Goal: Information Seeking & Learning: Learn about a topic

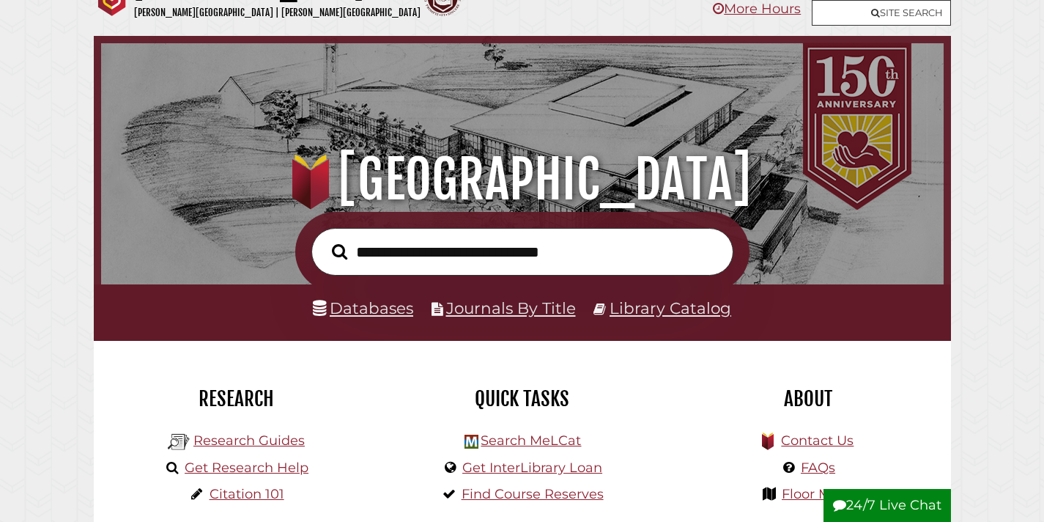
scroll to position [37, 0]
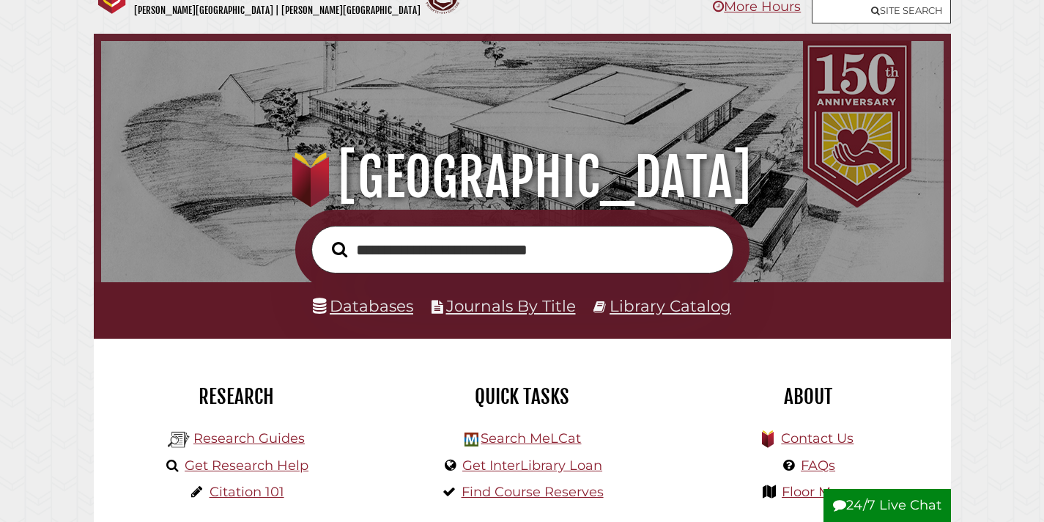
click at [443, 256] on input "**********" at bounding box center [522, 250] width 422 height 48
click at [534, 251] on input "**********" at bounding box center [522, 250] width 422 height 48
click at [592, 258] on input "**********" at bounding box center [522, 250] width 422 height 48
type input "**********"
click at [325, 237] on button "Search" at bounding box center [340, 249] width 30 height 24
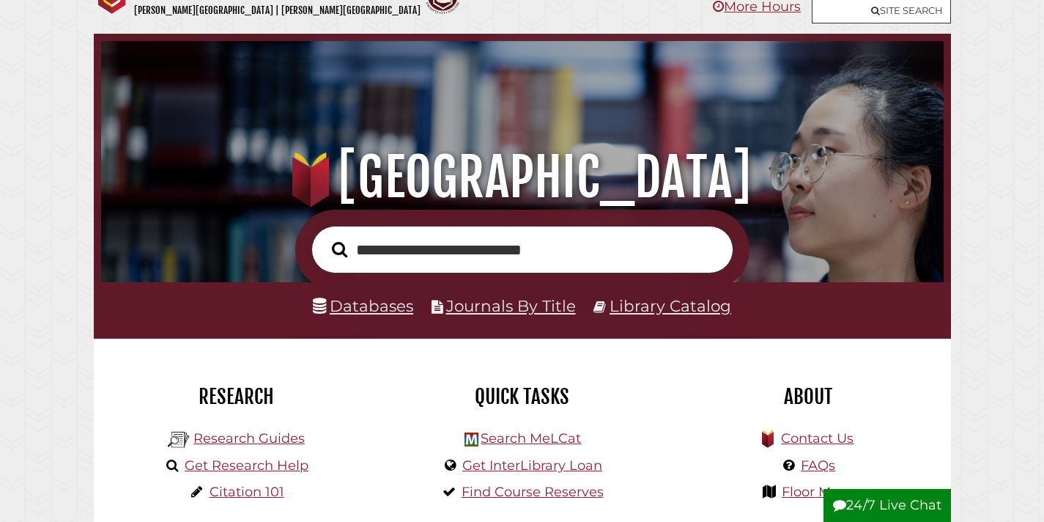
scroll to position [278, 835]
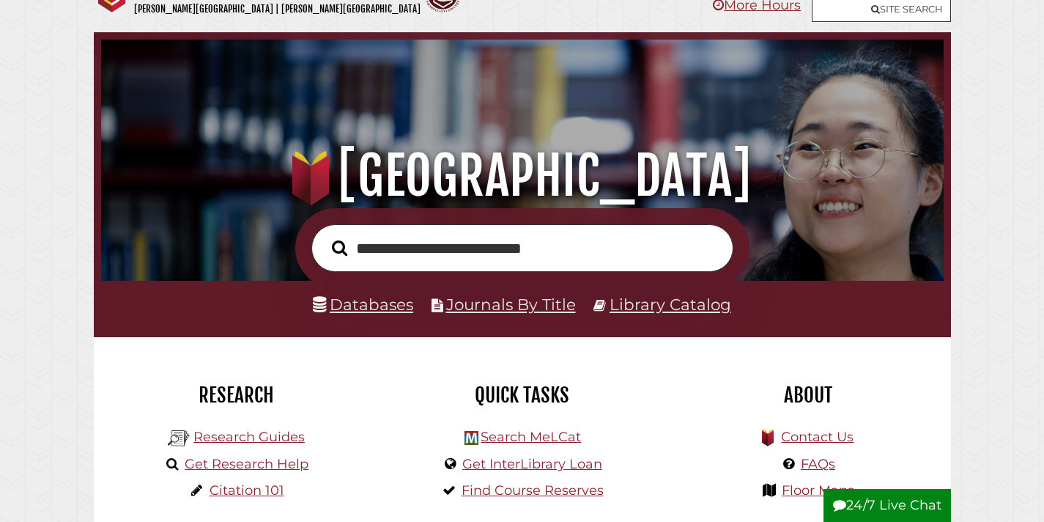
scroll to position [278, 835]
click at [391, 309] on link "Databases" at bounding box center [363, 303] width 100 height 19
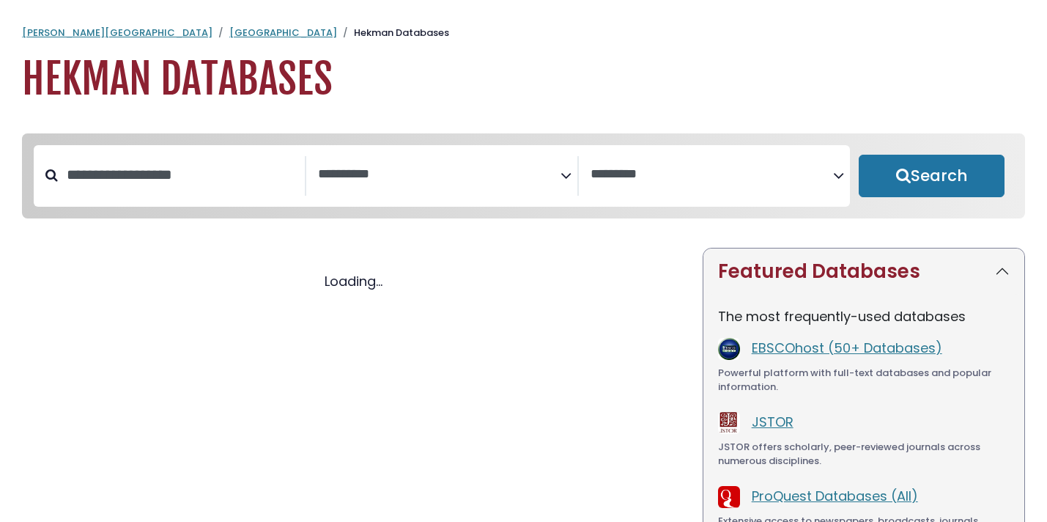
select select "Database Subject Filter"
select select "Database Vendors Filter"
select select "Database Subject Filter"
select select "Database Vendors Filter"
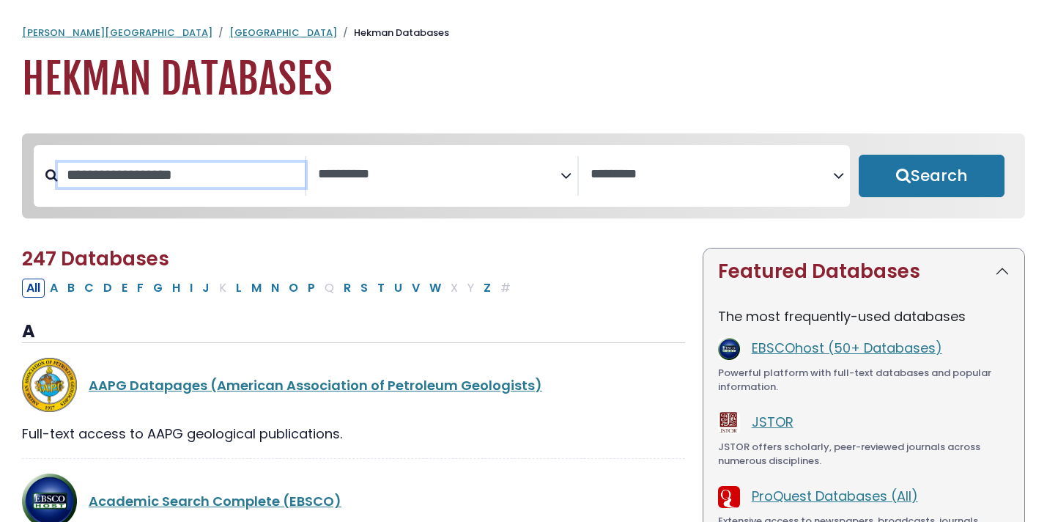
click at [253, 165] on input "Search database by title or keyword" at bounding box center [181, 175] width 247 height 24
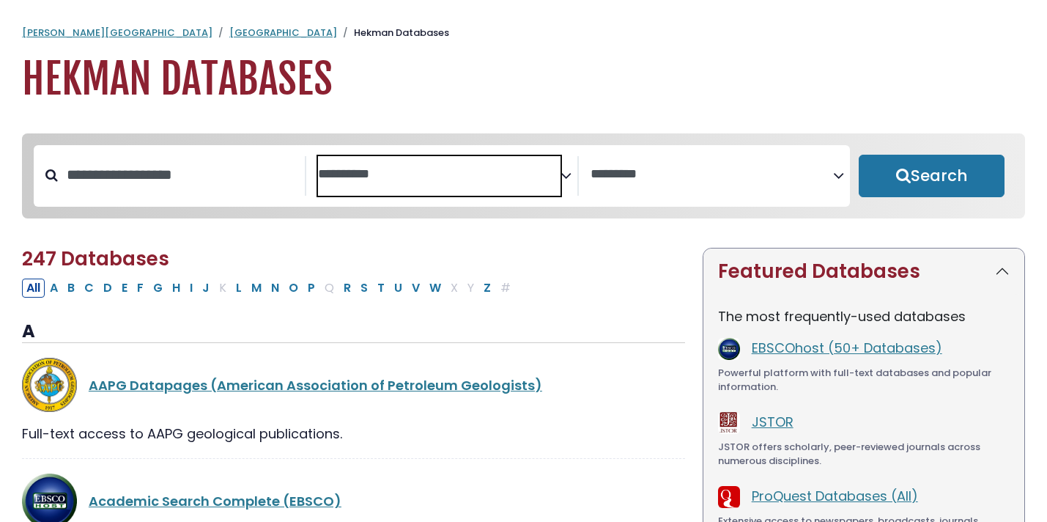
click at [461, 172] on textarea "Search" at bounding box center [439, 174] width 242 height 15
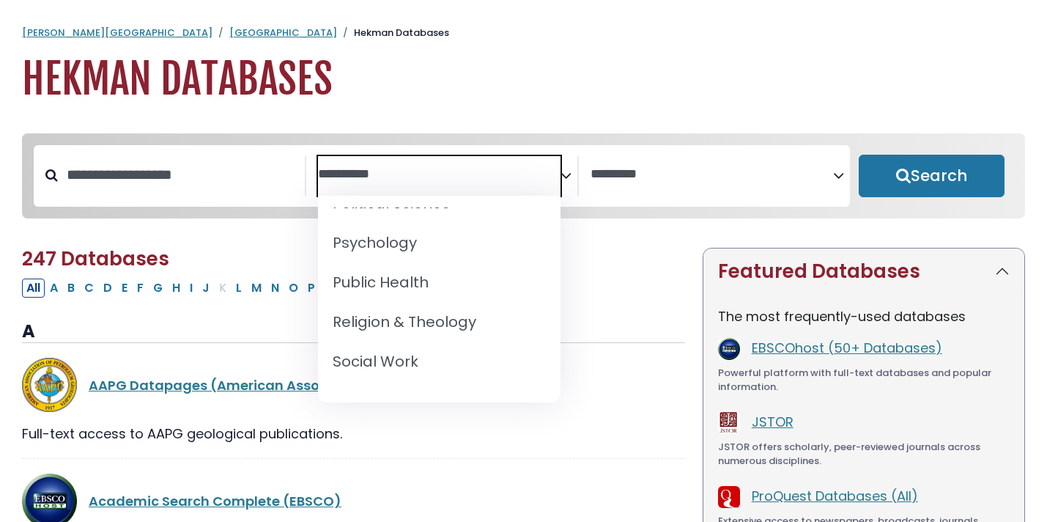
scroll to position [1500, 0]
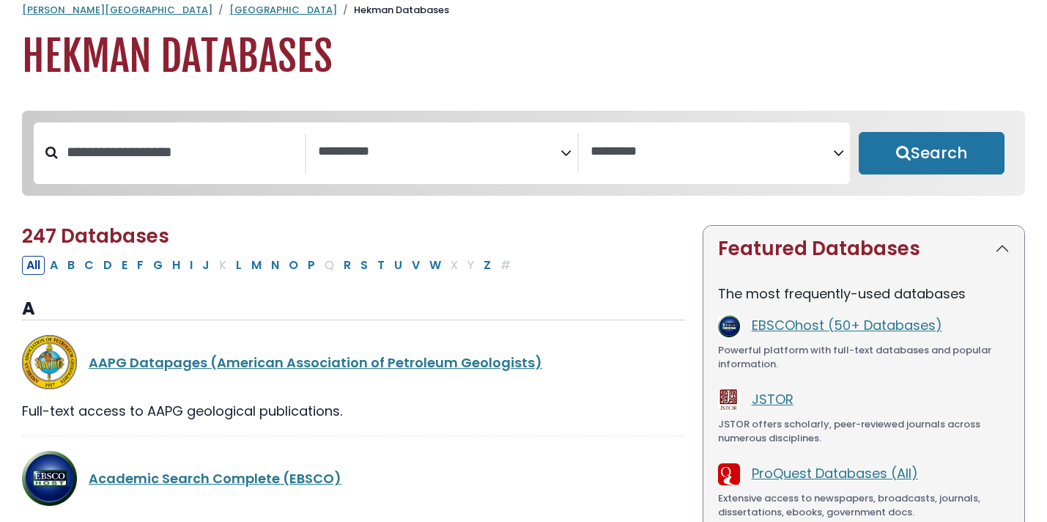
scroll to position [0, 0]
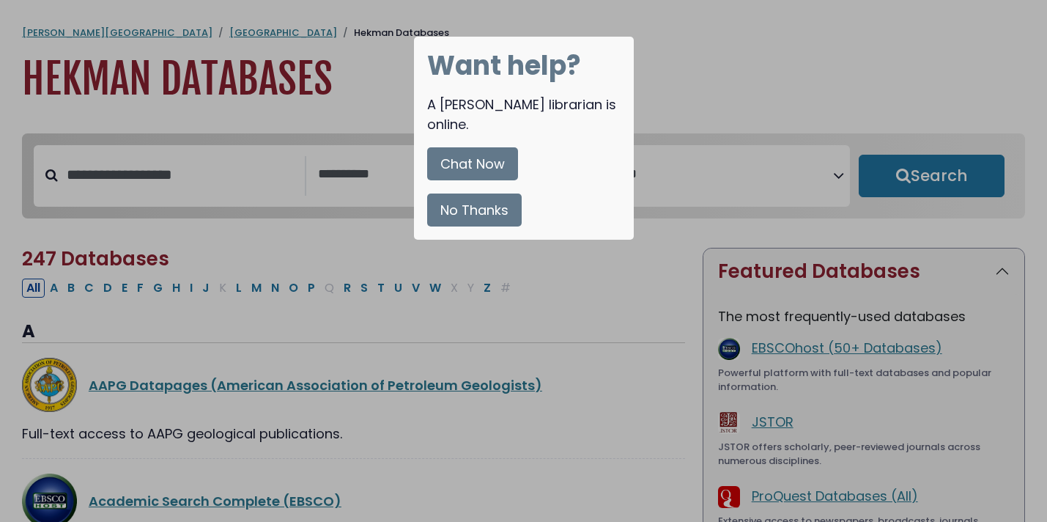
click at [448, 193] on button "No Thanks" at bounding box center [474, 209] width 94 height 33
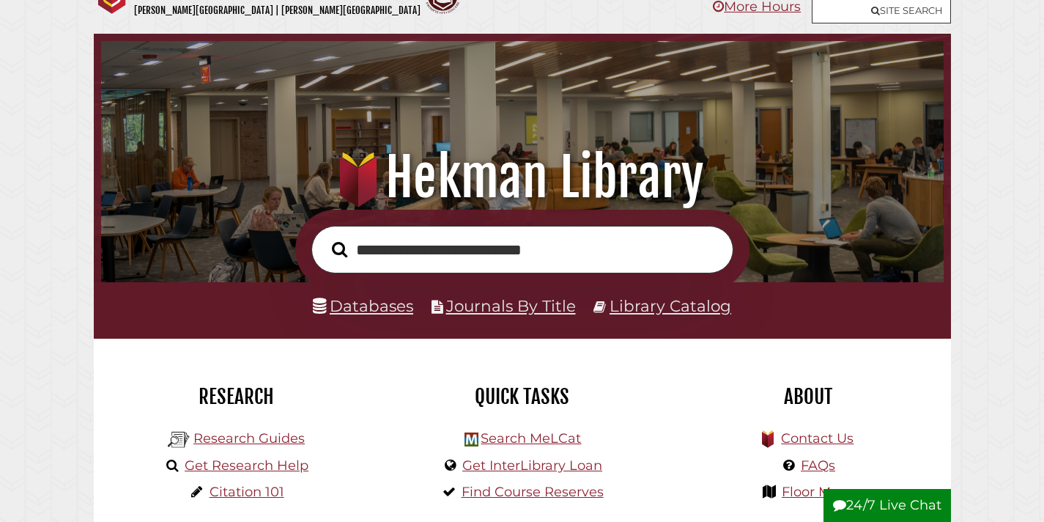
scroll to position [278, 835]
click at [396, 247] on input "**********" at bounding box center [522, 250] width 422 height 48
type input "*"
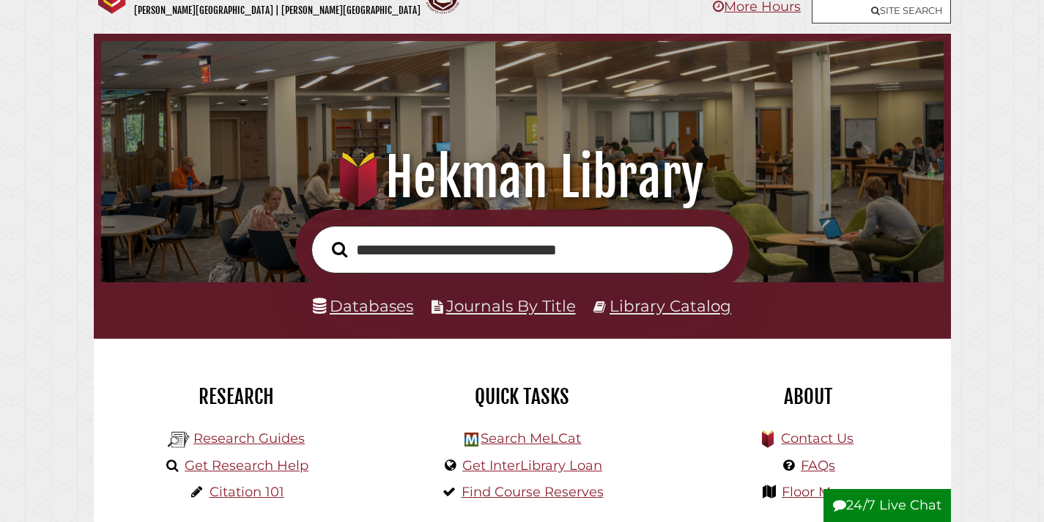
type input "**********"
click at [325, 237] on button "Search" at bounding box center [340, 249] width 30 height 24
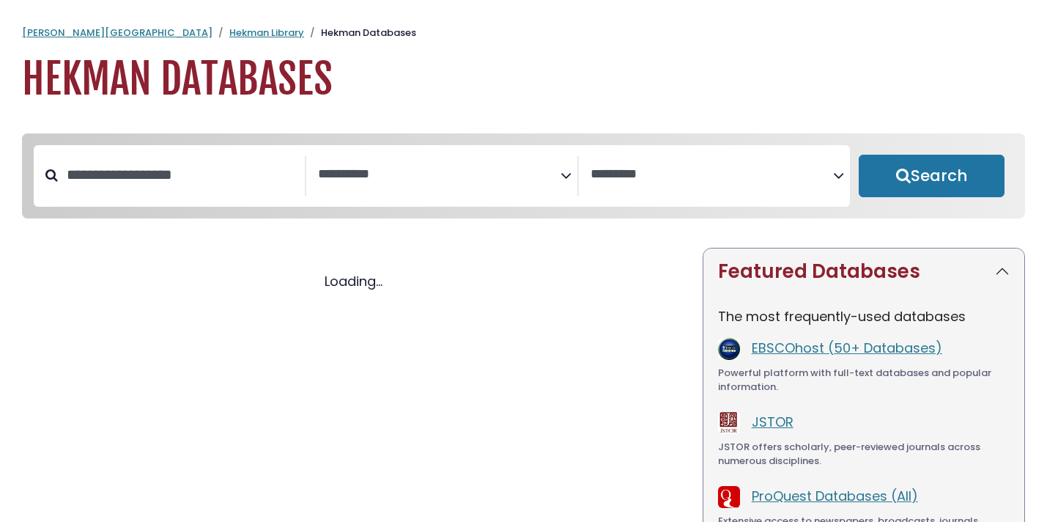
select select "Database Subject Filter"
select select "Database Vendors Filter"
select select "Database Subject Filter"
select select "Database Vendors Filter"
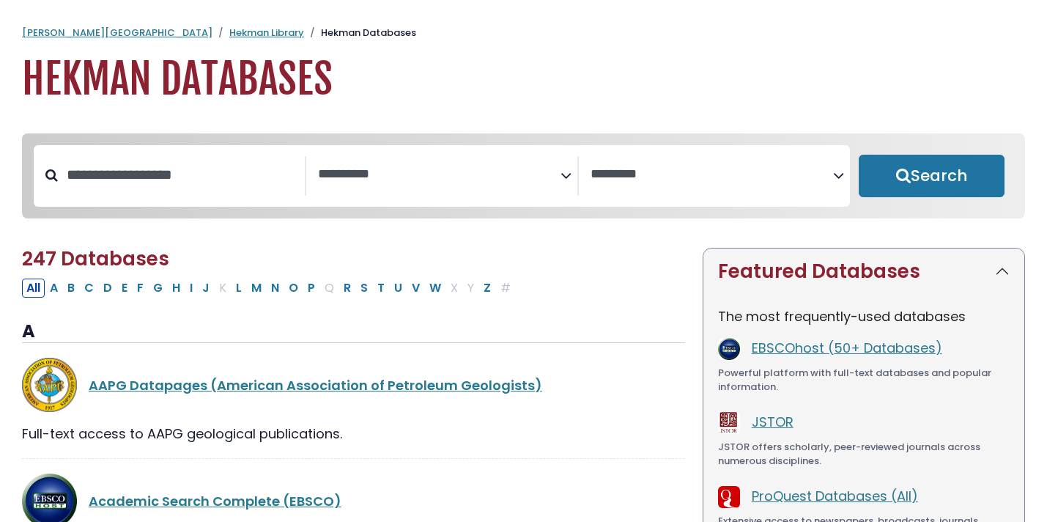
click at [245, 156] on div "Search filters" at bounding box center [181, 175] width 247 height 38
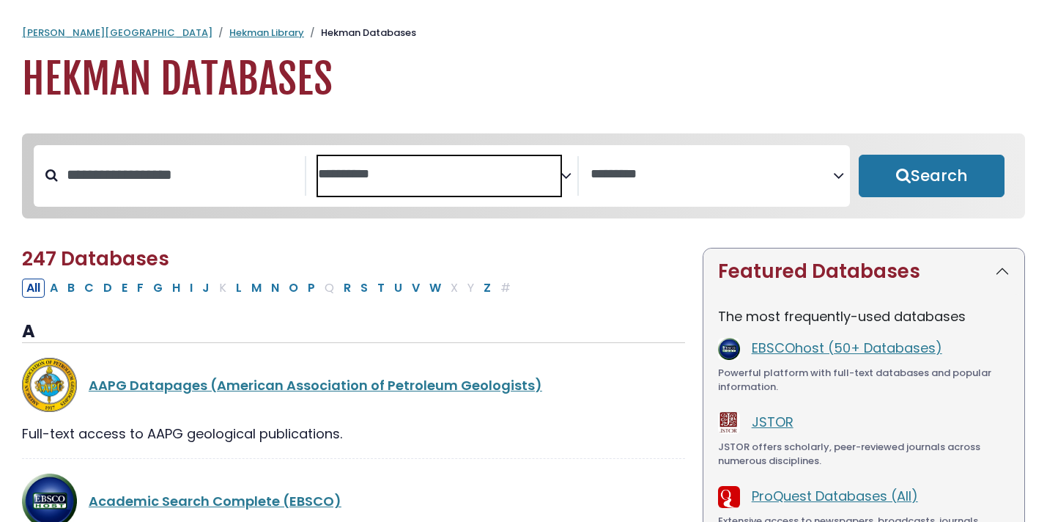
click at [335, 170] on textarea "Search" at bounding box center [439, 174] width 242 height 15
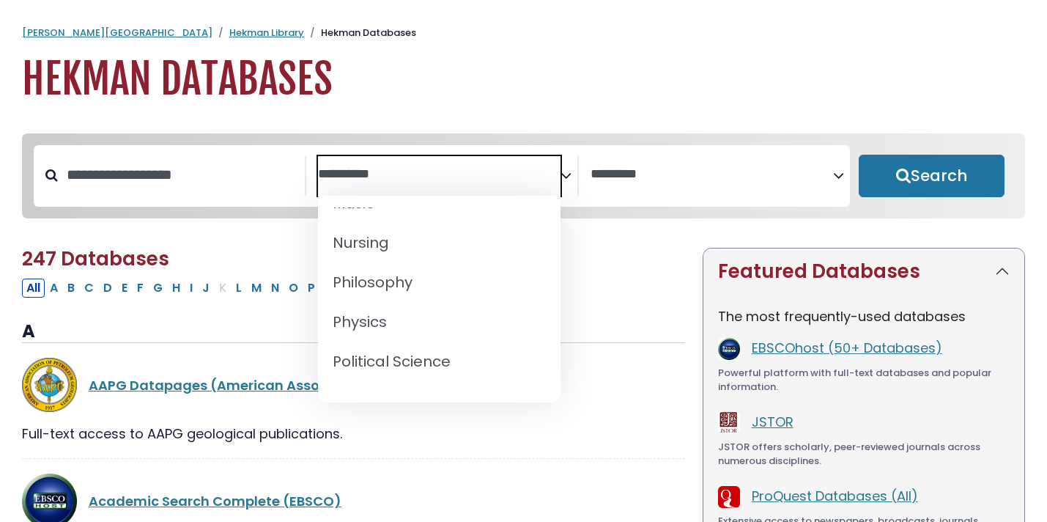
scroll to position [1500, 0]
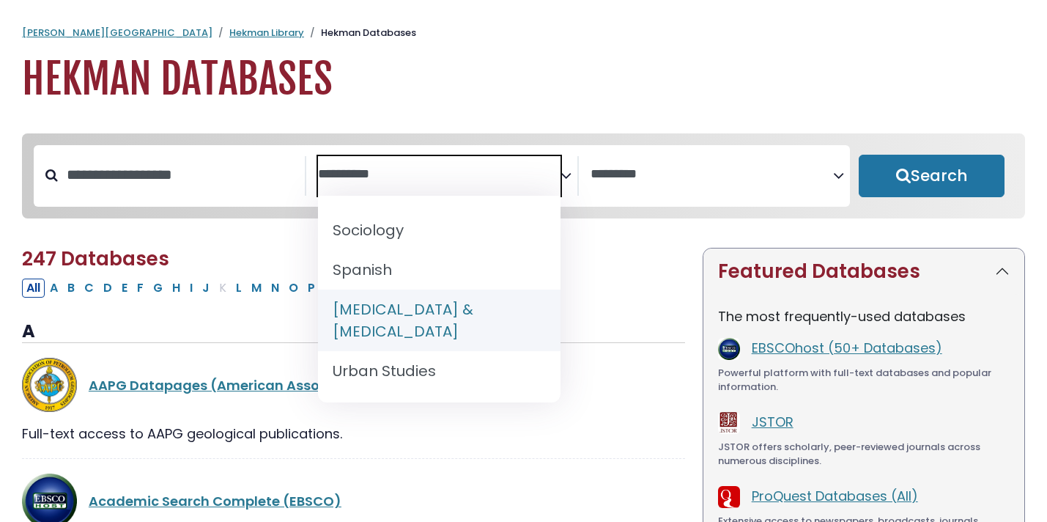
click at [590, 329] on h3 "A" at bounding box center [353, 332] width 663 height 22
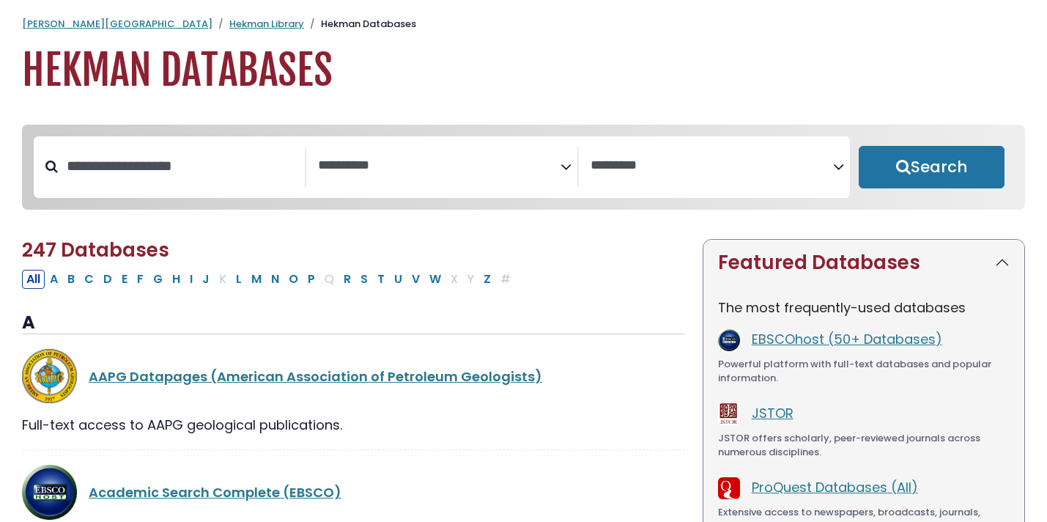
scroll to position [12, 0]
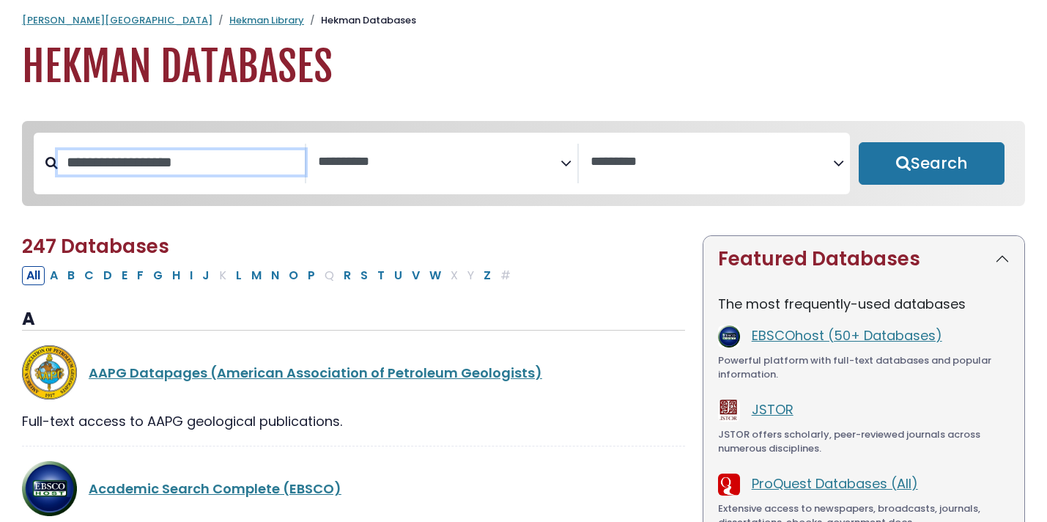
click at [151, 150] on input "Search database by title or keyword" at bounding box center [181, 162] width 247 height 24
click at [204, 278] on button "J" at bounding box center [206, 275] width 16 height 19
select select "Database Subject Filter"
select select "Database Vendors Filter"
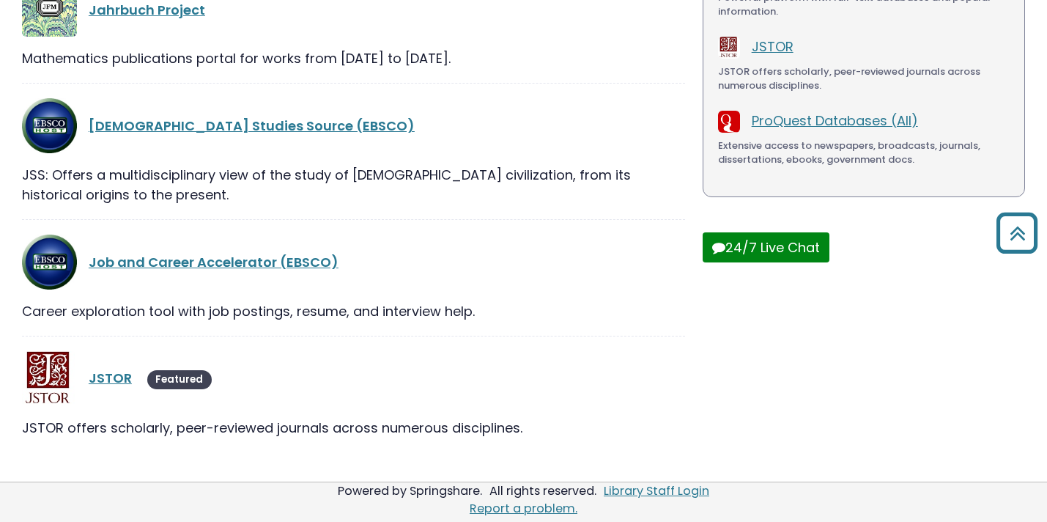
scroll to position [369, 0]
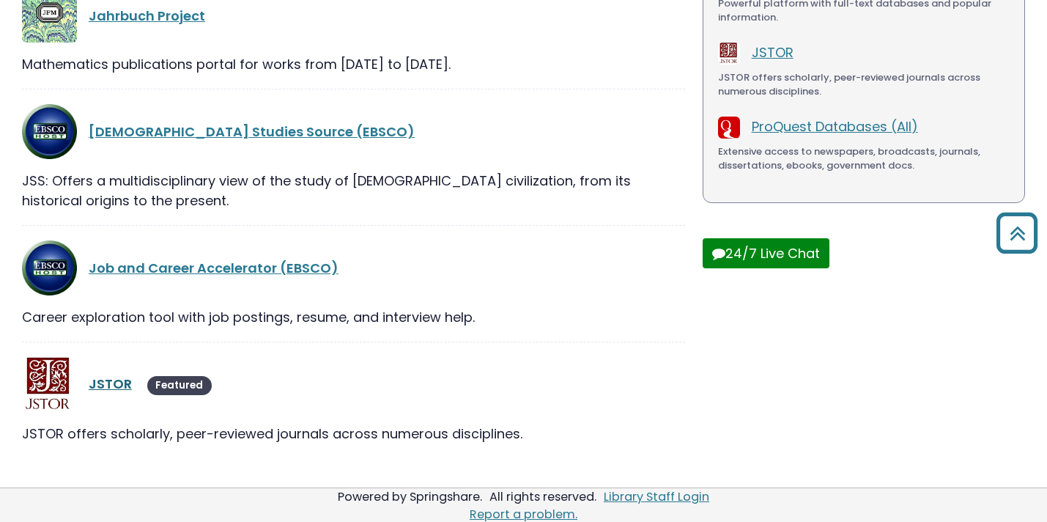
click at [115, 378] on link "JSTOR" at bounding box center [110, 383] width 43 height 18
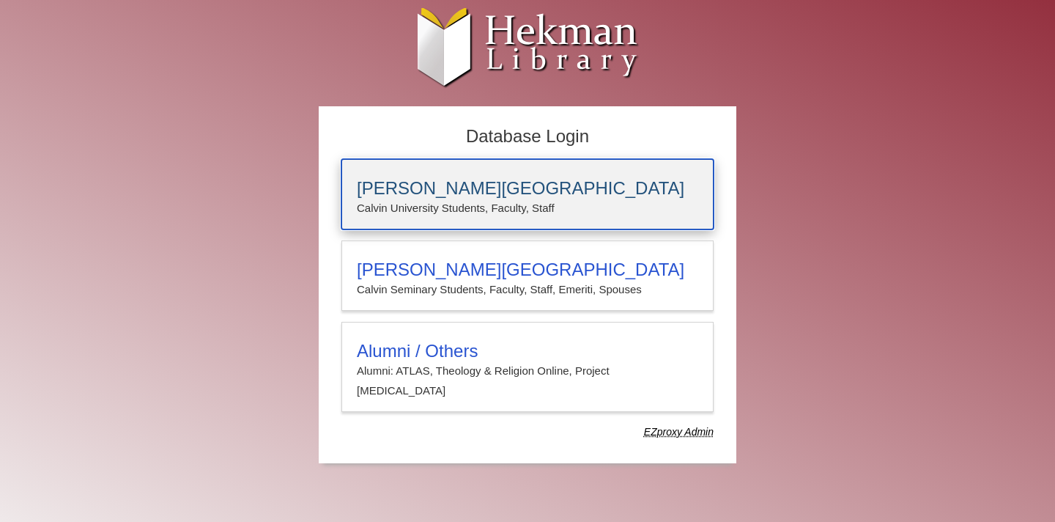
click at [382, 204] on p "Calvin University Students, Faculty, Staff" at bounding box center [527, 208] width 341 height 19
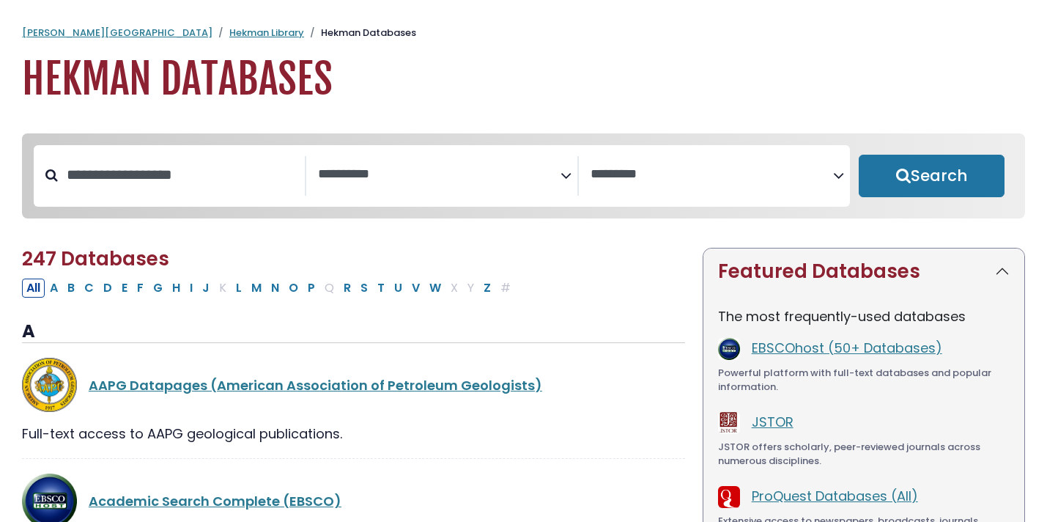
select select "Database Subject Filter"
select select "Database Vendors Filter"
click at [234, 186] on input "Search database by title or keyword" at bounding box center [181, 175] width 247 height 24
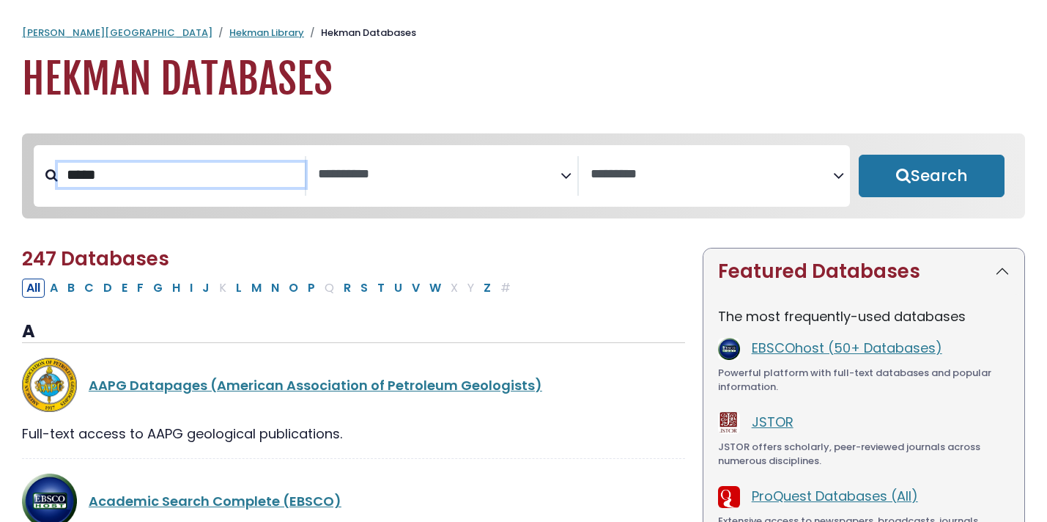
type input "*****"
click at [859, 155] on button "Search" at bounding box center [932, 176] width 146 height 42
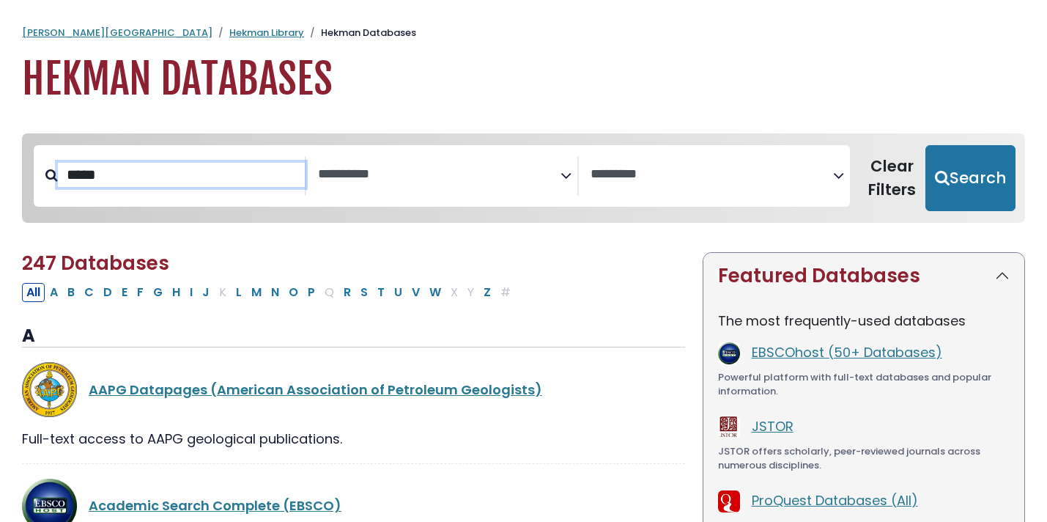
select select "Database Subject Filter"
select select "Database Vendors Filter"
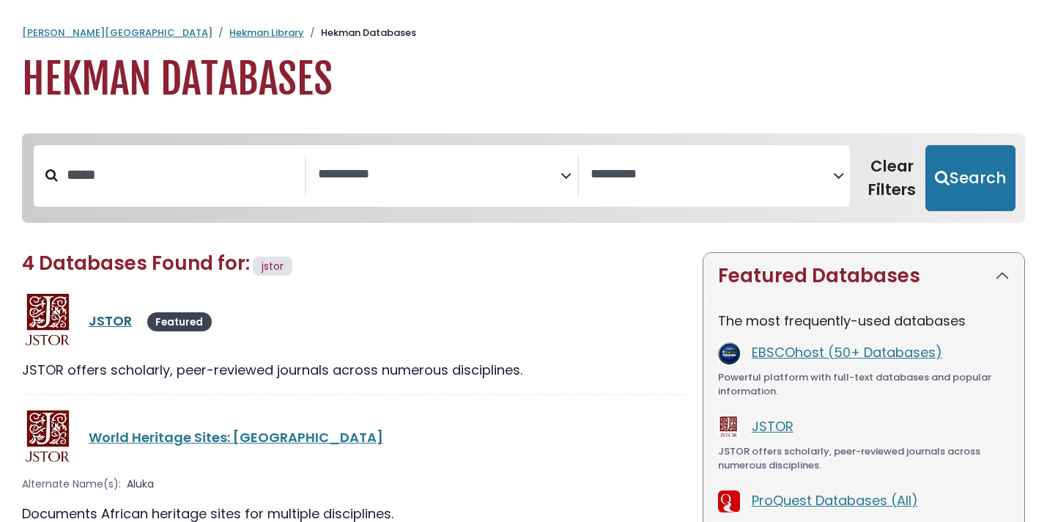
click at [118, 319] on link "JSTOR" at bounding box center [110, 320] width 43 height 18
